Goal: Find specific page/section: Find specific page/section

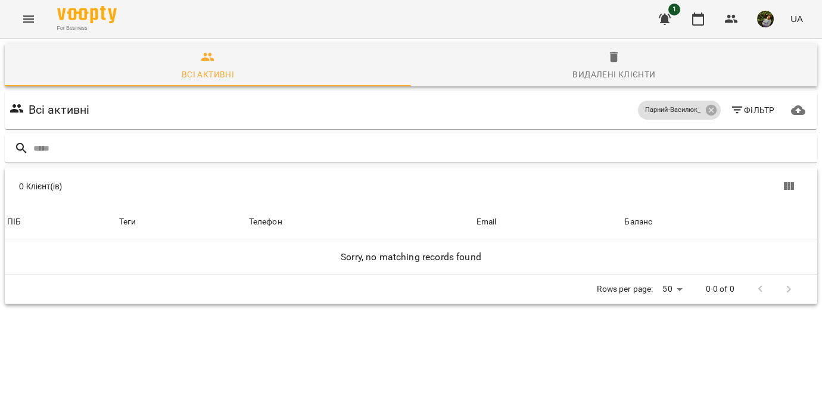
click at [30, 22] on icon "Menu" at bounding box center [28, 18] width 11 height 7
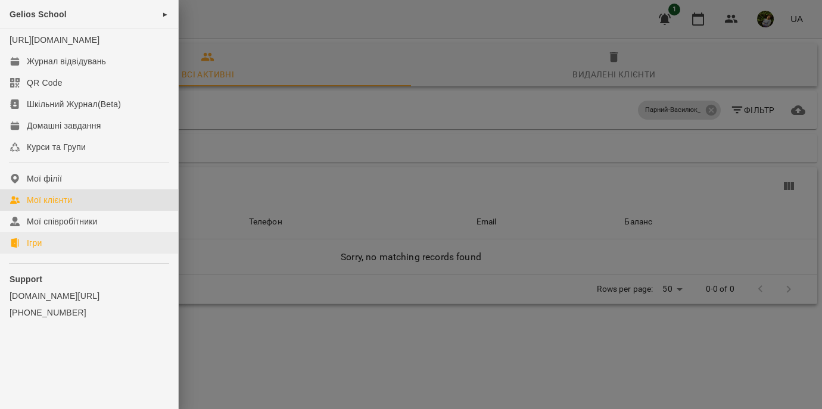
click at [41, 249] on div "Ігри" at bounding box center [34, 243] width 15 height 12
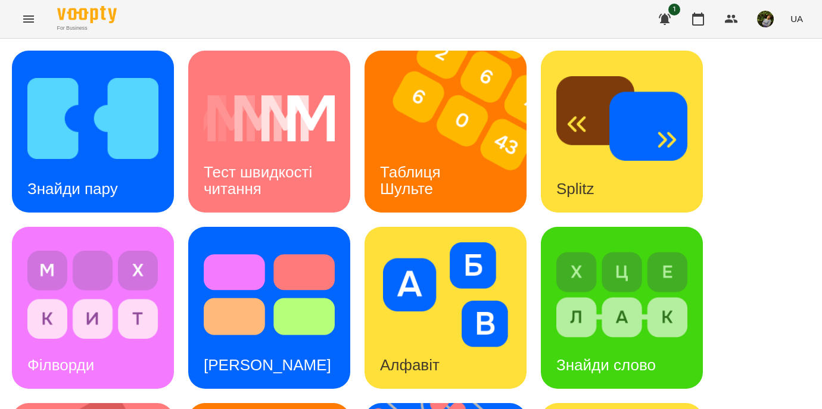
click at [32, 20] on icon "Menu" at bounding box center [28, 19] width 14 height 14
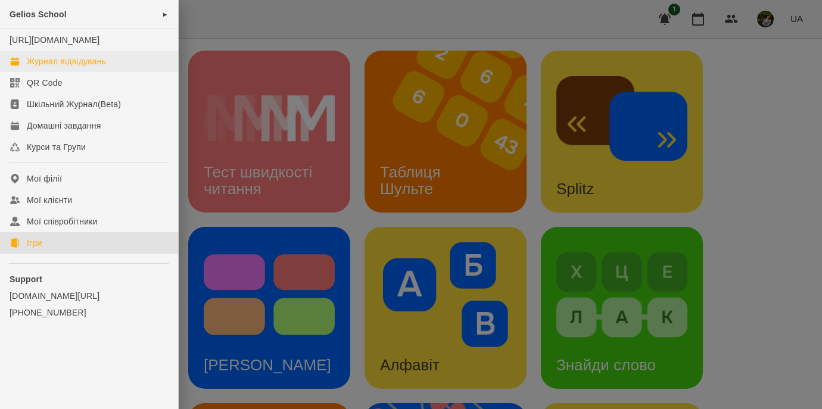
click at [59, 67] on div "Журнал відвідувань" at bounding box center [66, 61] width 79 height 12
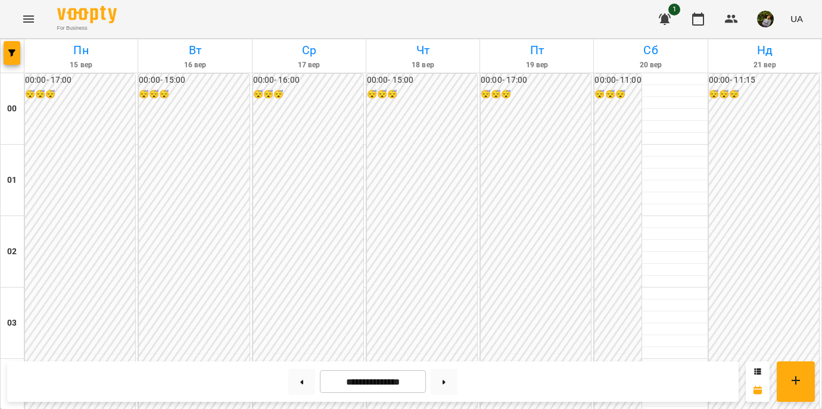
scroll to position [1002, 0]
click at [31, 16] on icon "Menu" at bounding box center [28, 18] width 11 height 7
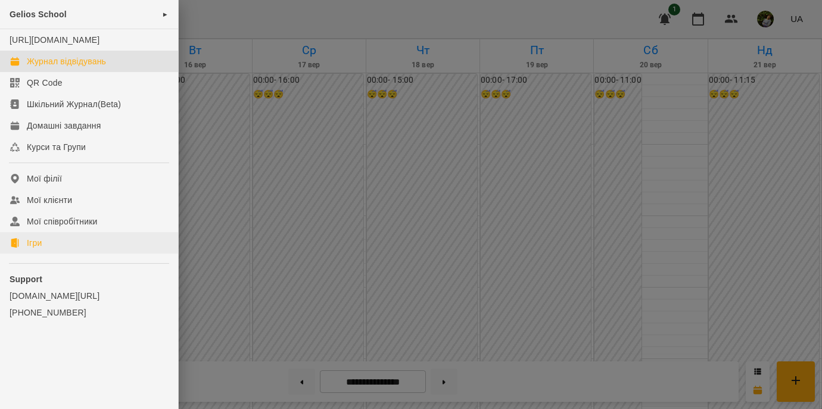
click at [39, 249] on div "Ігри" at bounding box center [34, 243] width 15 height 12
